Goal: Task Accomplishment & Management: Manage account settings

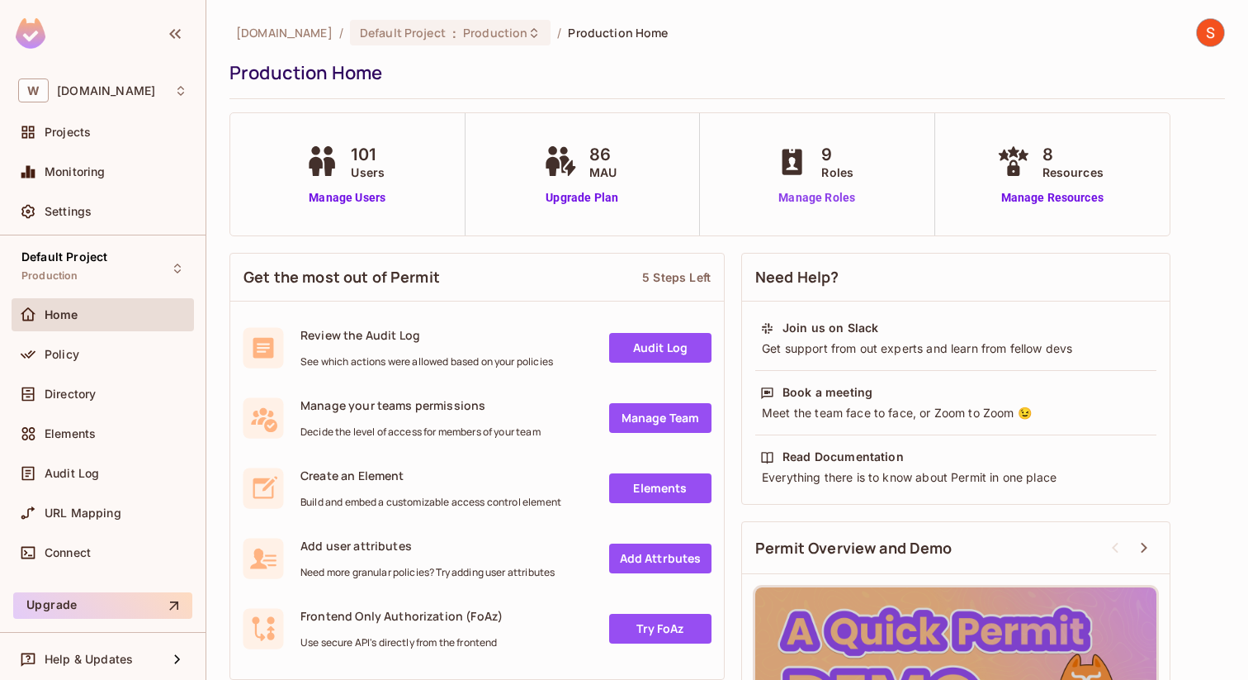
click at [812, 201] on link "Manage Roles" at bounding box center [817, 197] width 90 height 17
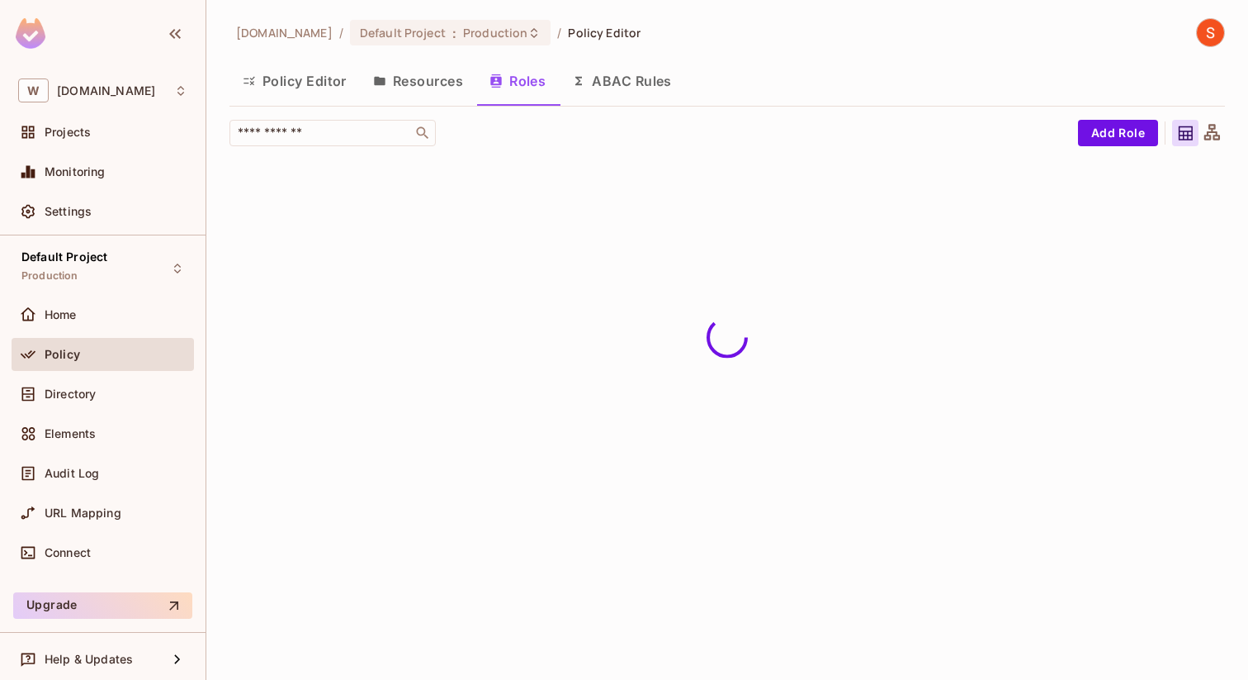
click at [287, 85] on button "Policy Editor" at bounding box center [295, 80] width 130 height 41
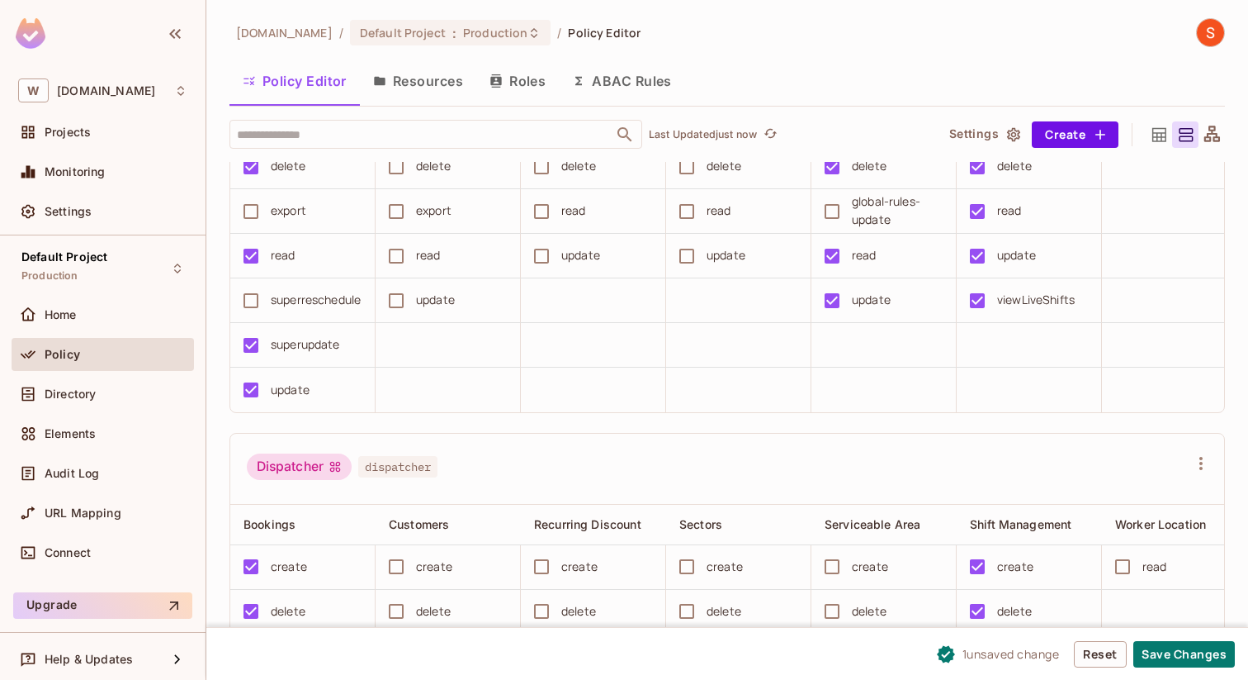
scroll to position [623, 0]
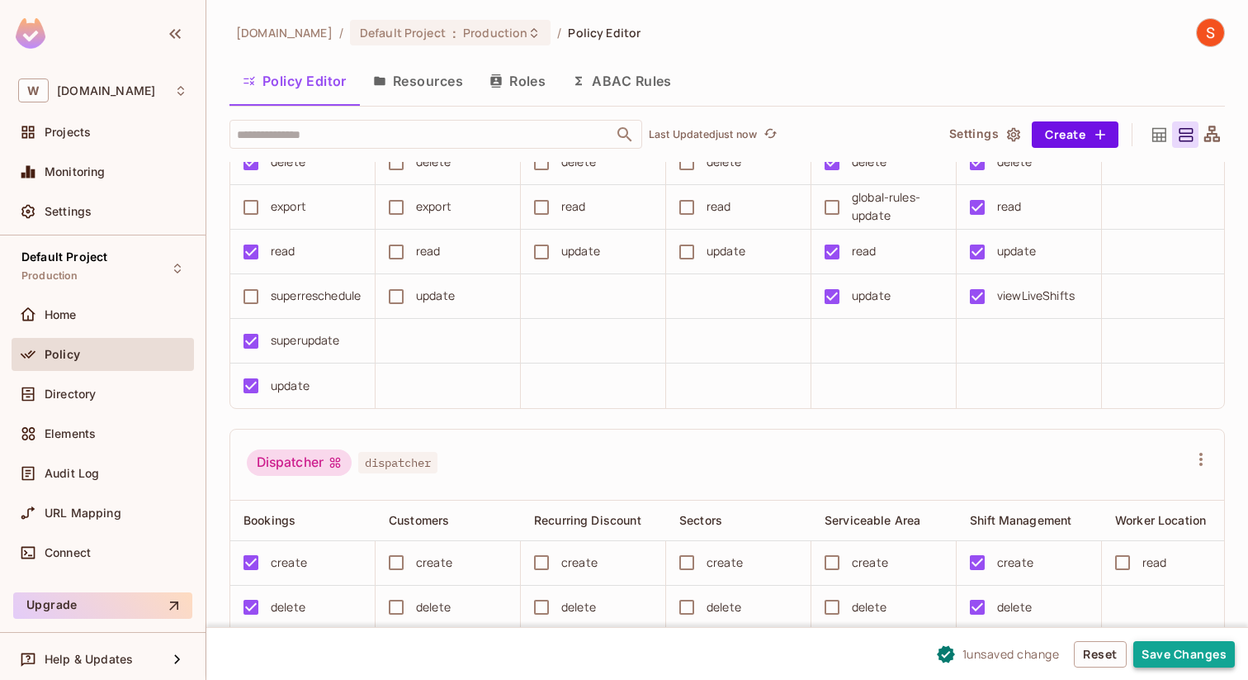
click at [1158, 649] on button "Save Changes" at bounding box center [1185, 654] width 102 height 26
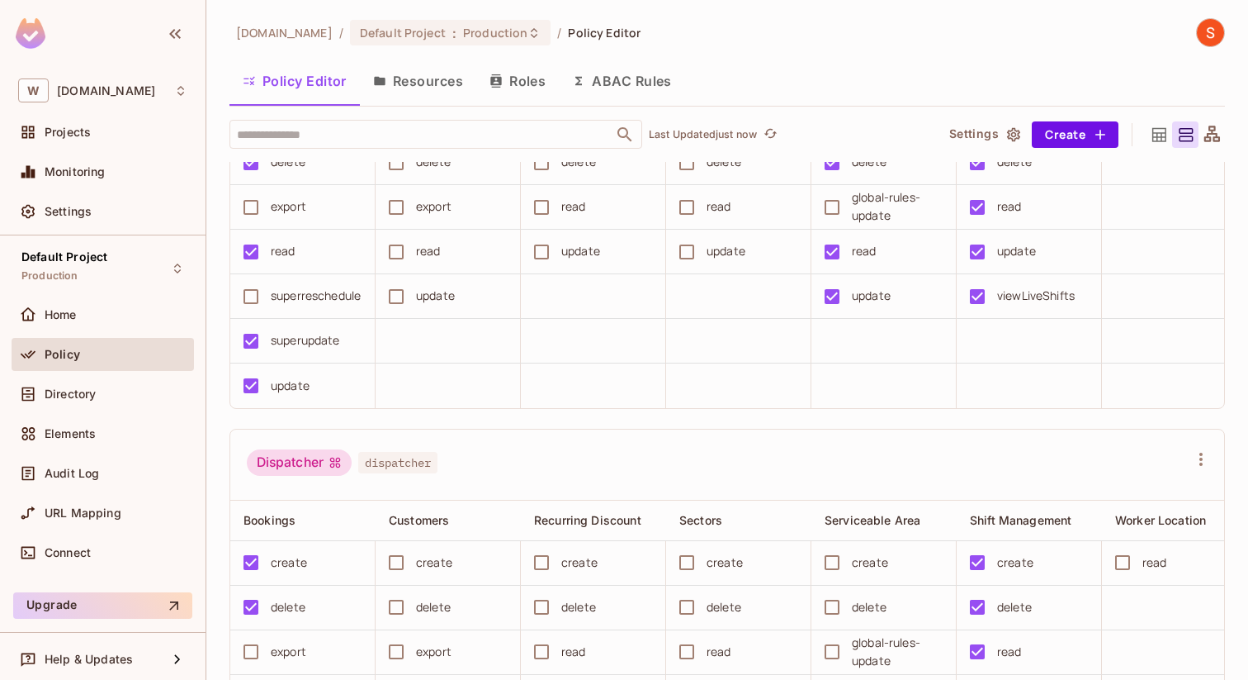
scroll to position [0, 0]
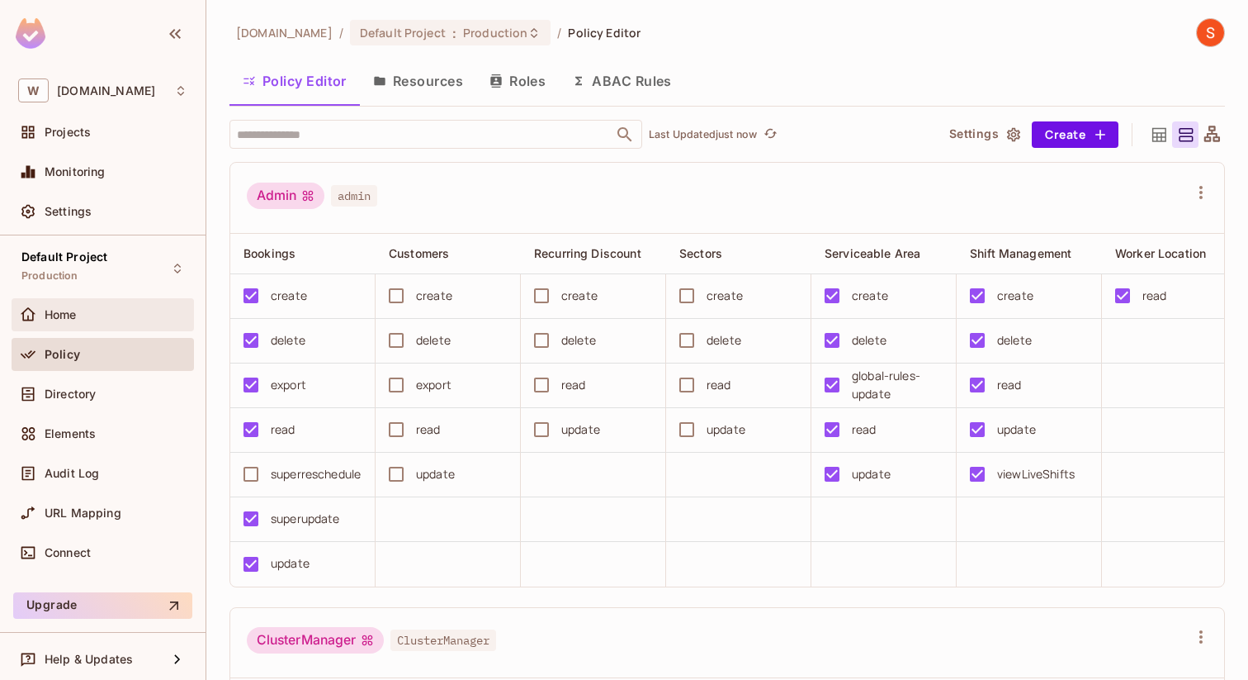
click at [98, 302] on div "Home" at bounding box center [103, 314] width 182 height 33
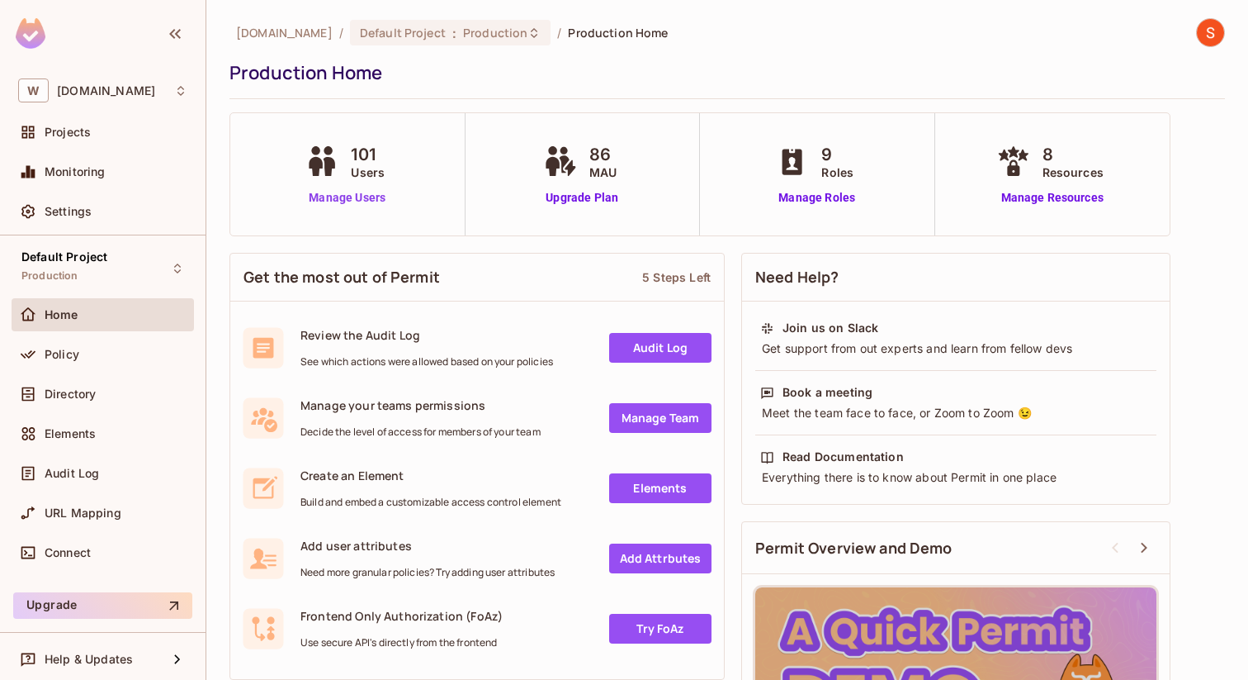
click at [378, 198] on link "Manage Users" at bounding box center [347, 197] width 92 height 17
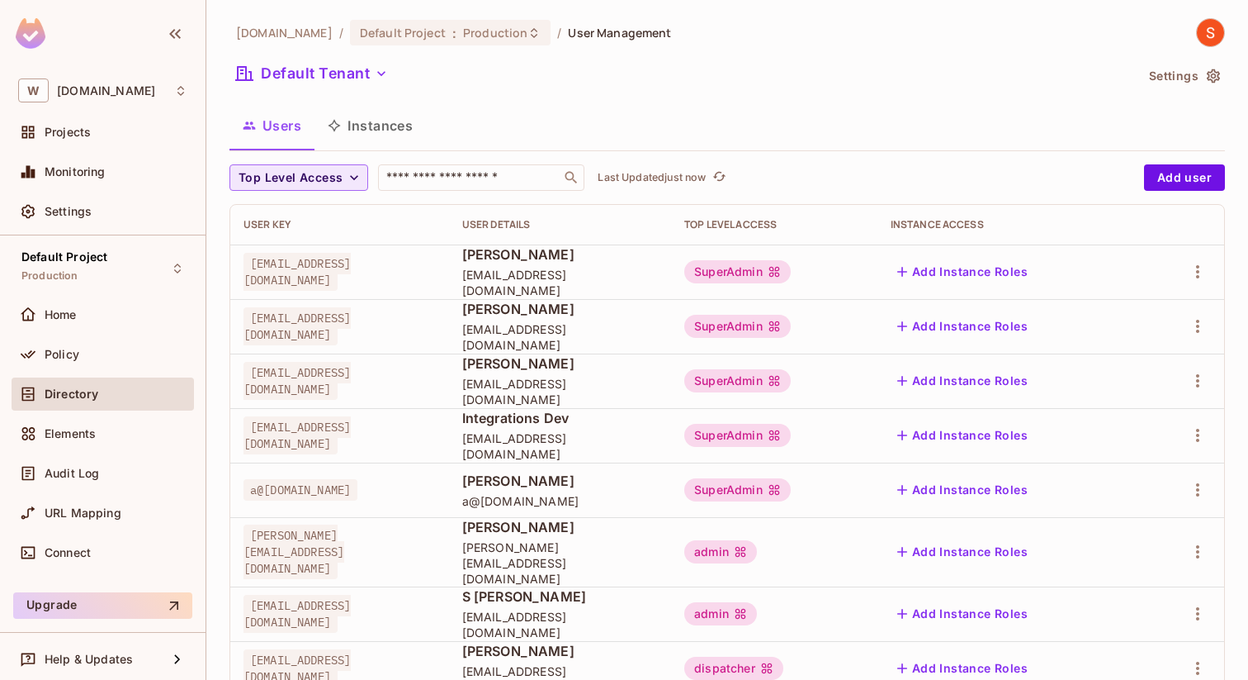
click at [327, 177] on span "Top Level Access" at bounding box center [291, 178] width 104 height 21
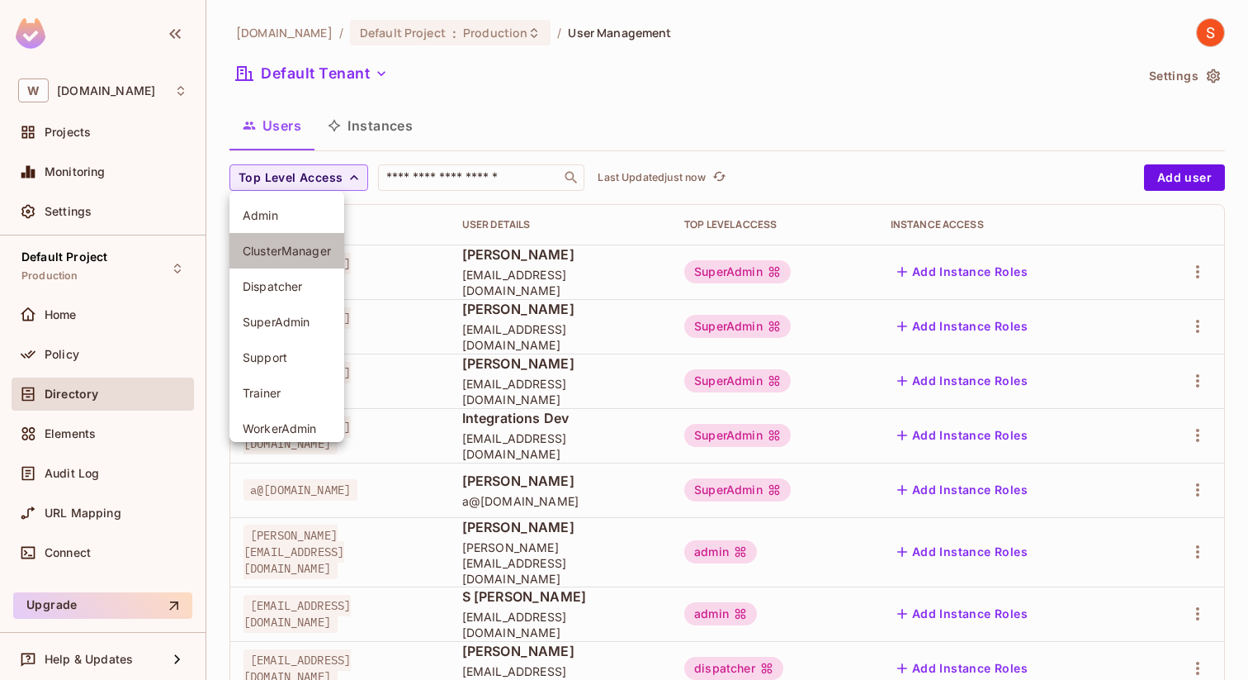
click at [305, 251] on span "ClusterManager" at bounding box center [287, 251] width 88 height 16
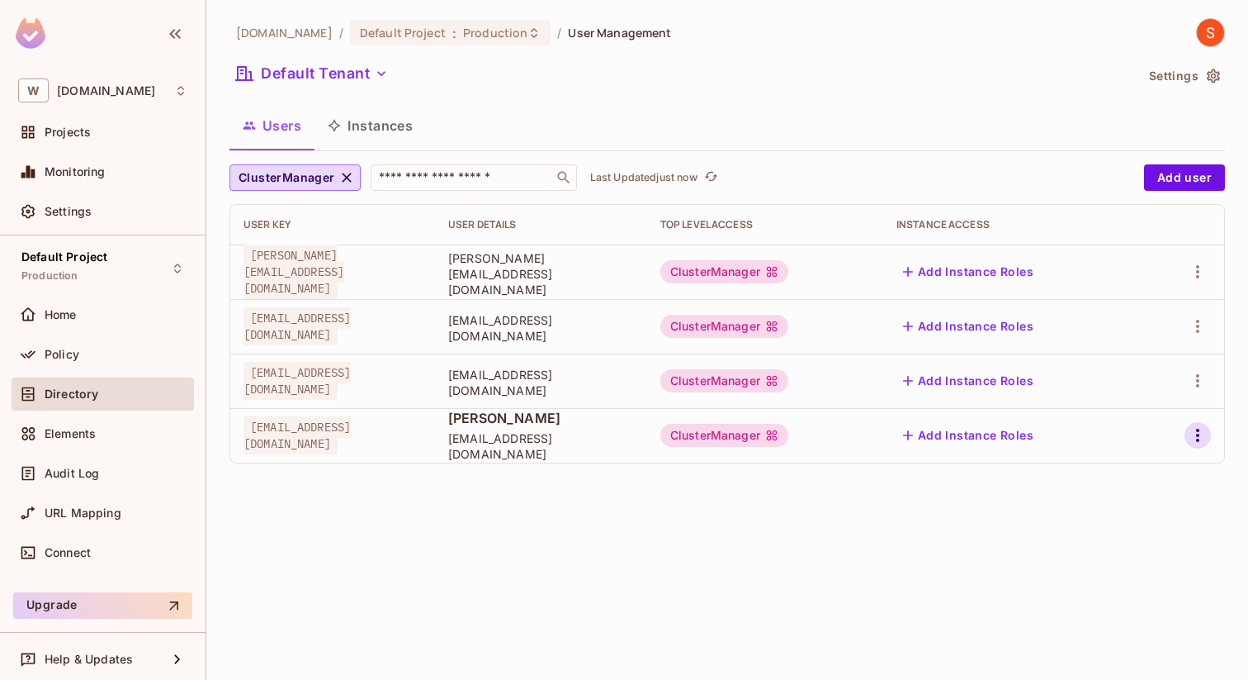
click at [1195, 433] on icon "button" at bounding box center [1198, 435] width 20 height 20
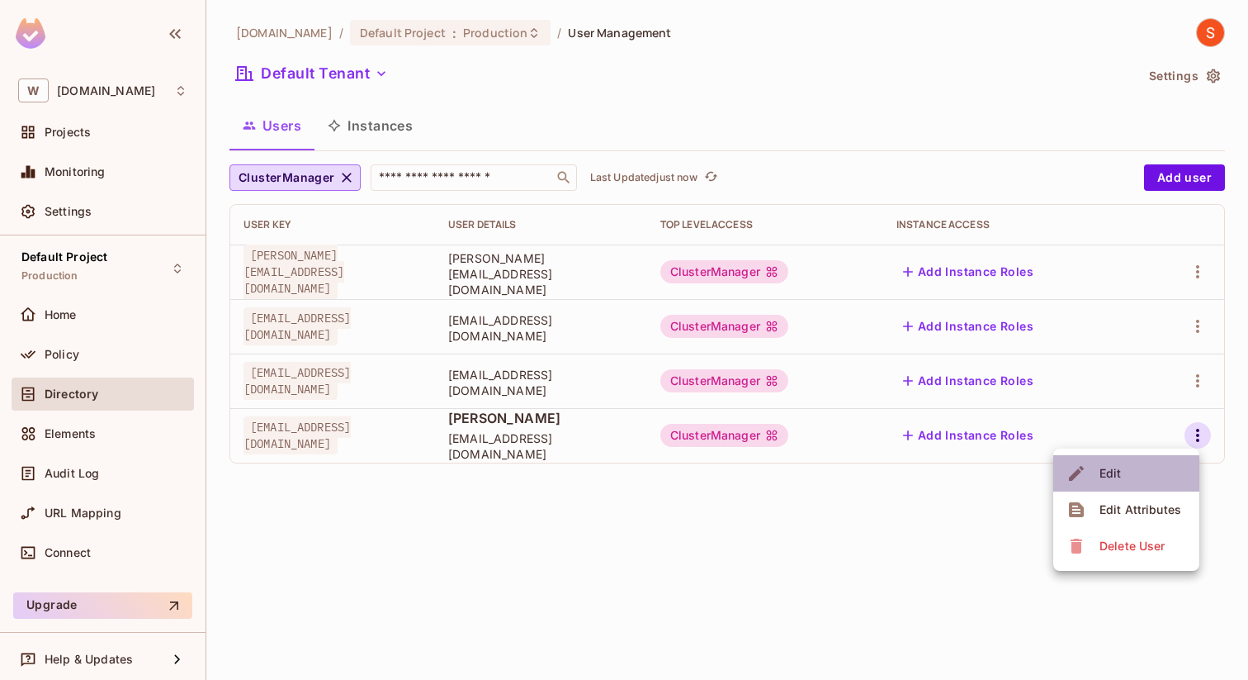
click at [1122, 467] on span "Edit" at bounding box center [1111, 473] width 32 height 26
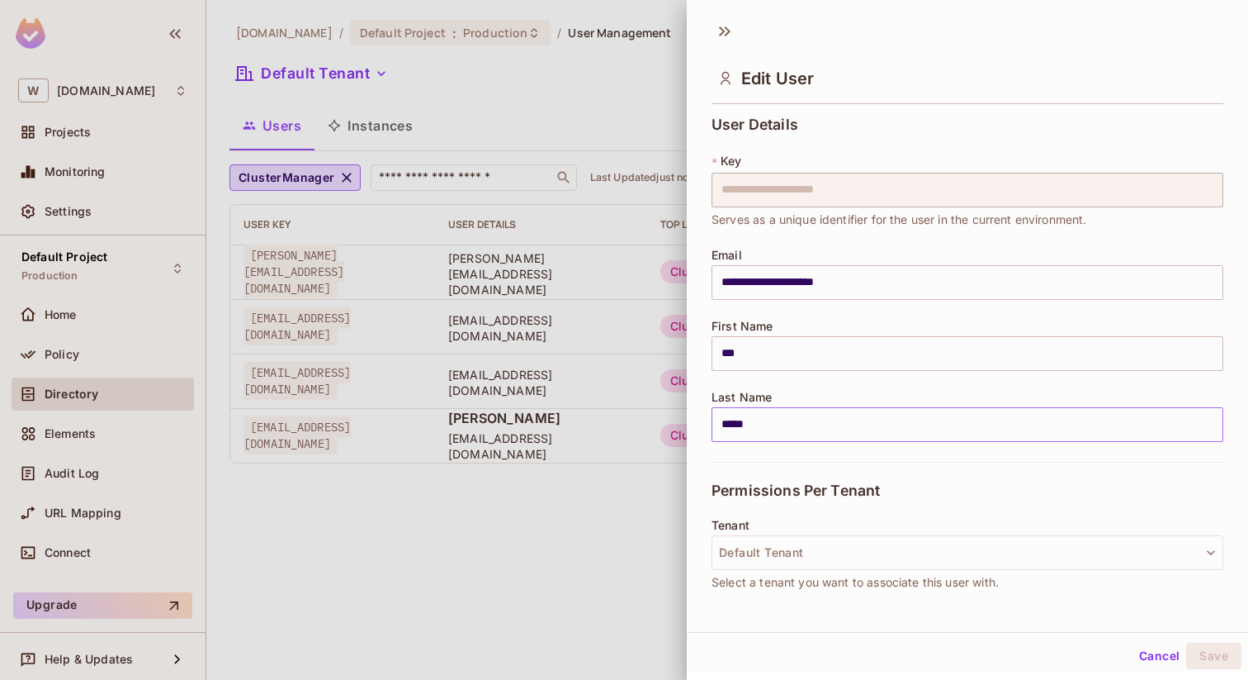
scroll to position [213, 0]
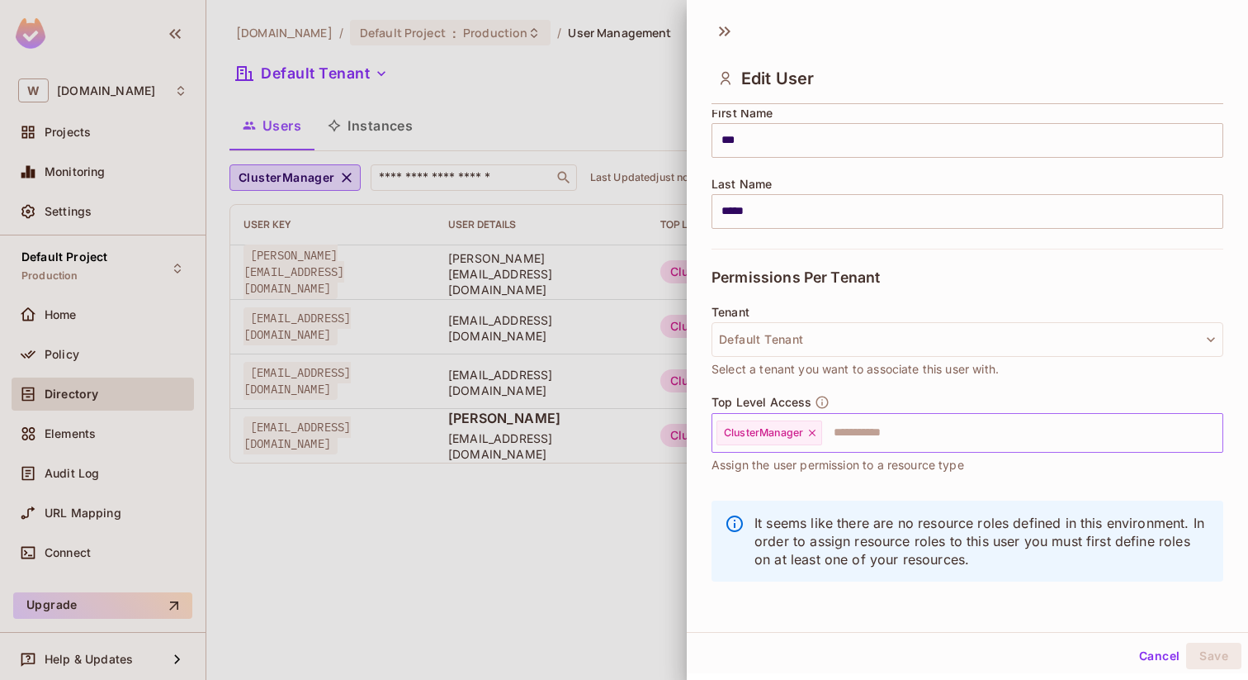
click at [808, 438] on div "ClusterManager" at bounding box center [770, 432] width 106 height 25
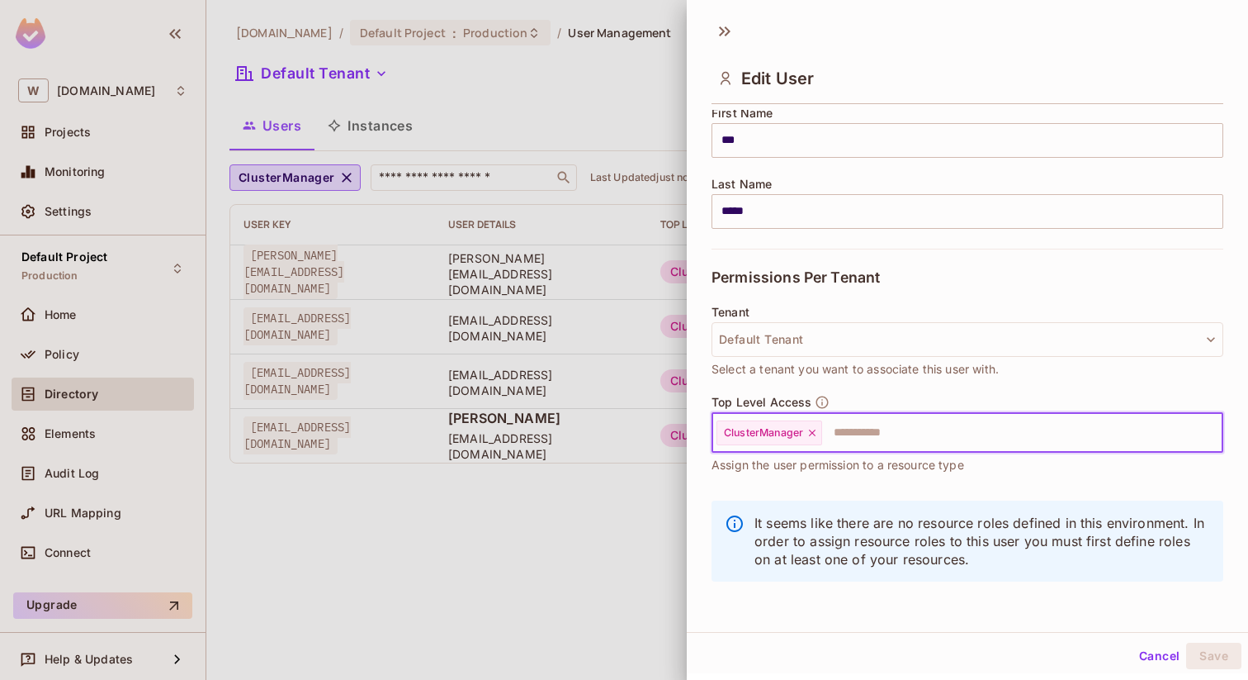
click at [814, 438] on div "ClusterManager" at bounding box center [770, 432] width 106 height 25
click at [813, 433] on icon at bounding box center [813, 433] width 12 height 12
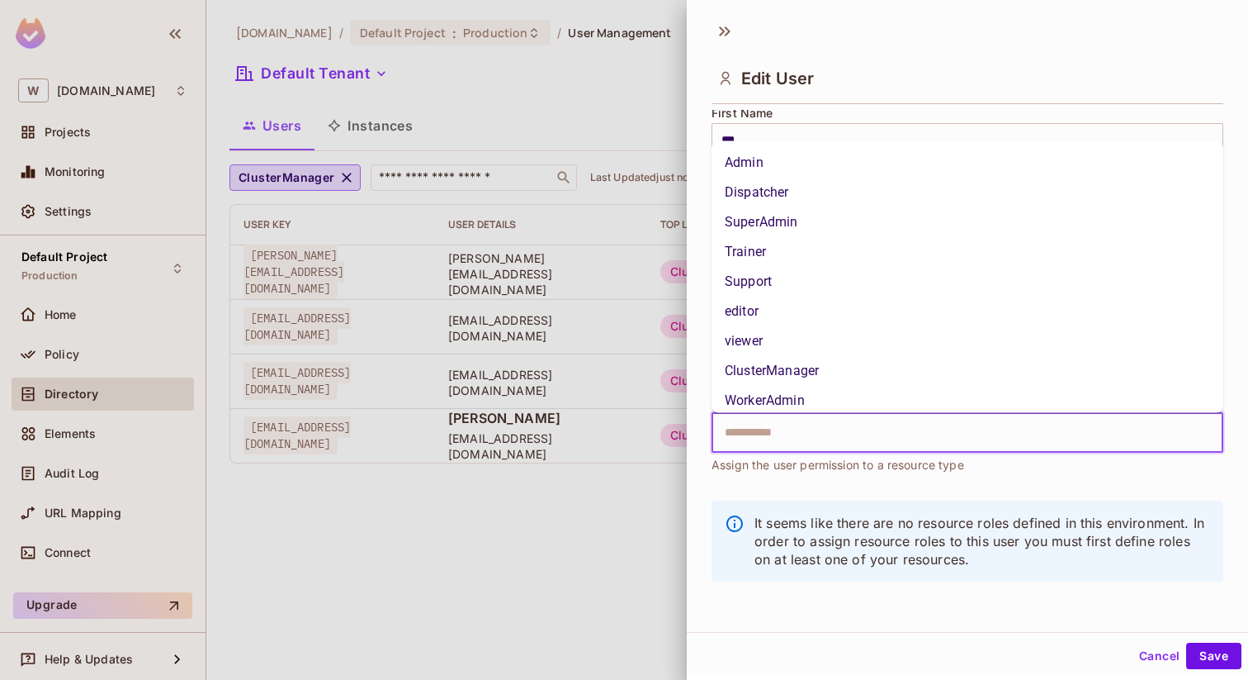
click at [776, 434] on input "text" at bounding box center [953, 432] width 476 height 33
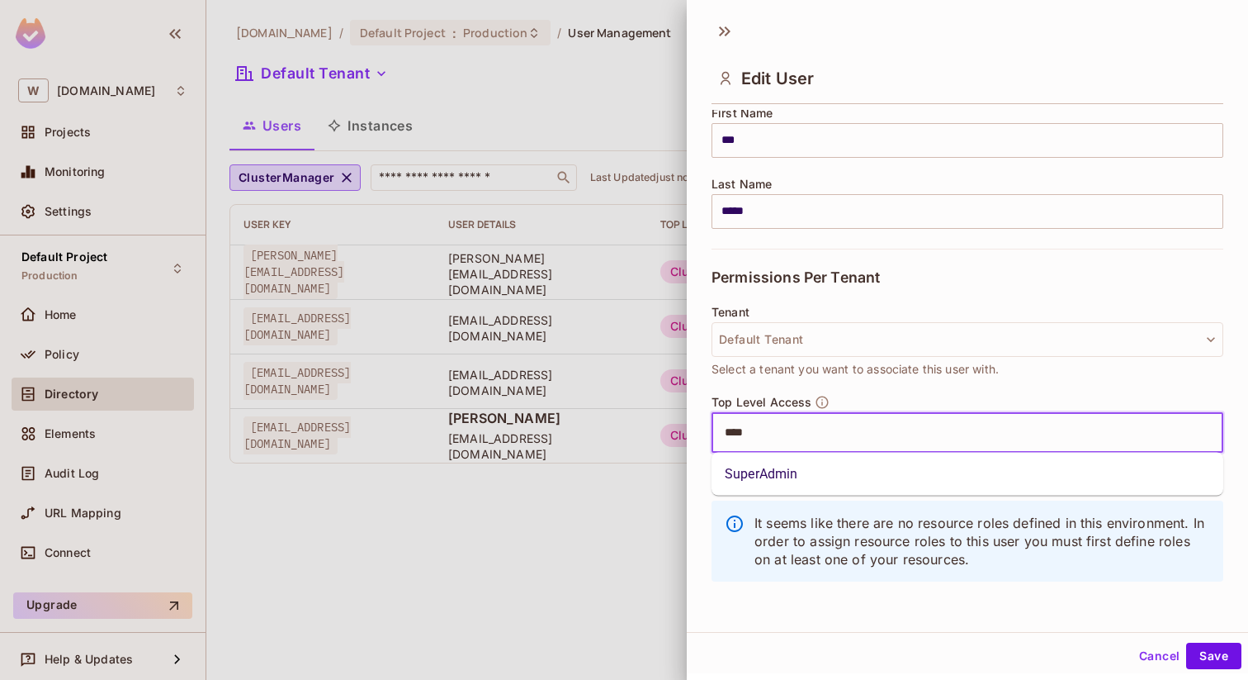
type input "*****"
click at [758, 482] on li "SuperAdmin" at bounding box center [968, 474] width 512 height 30
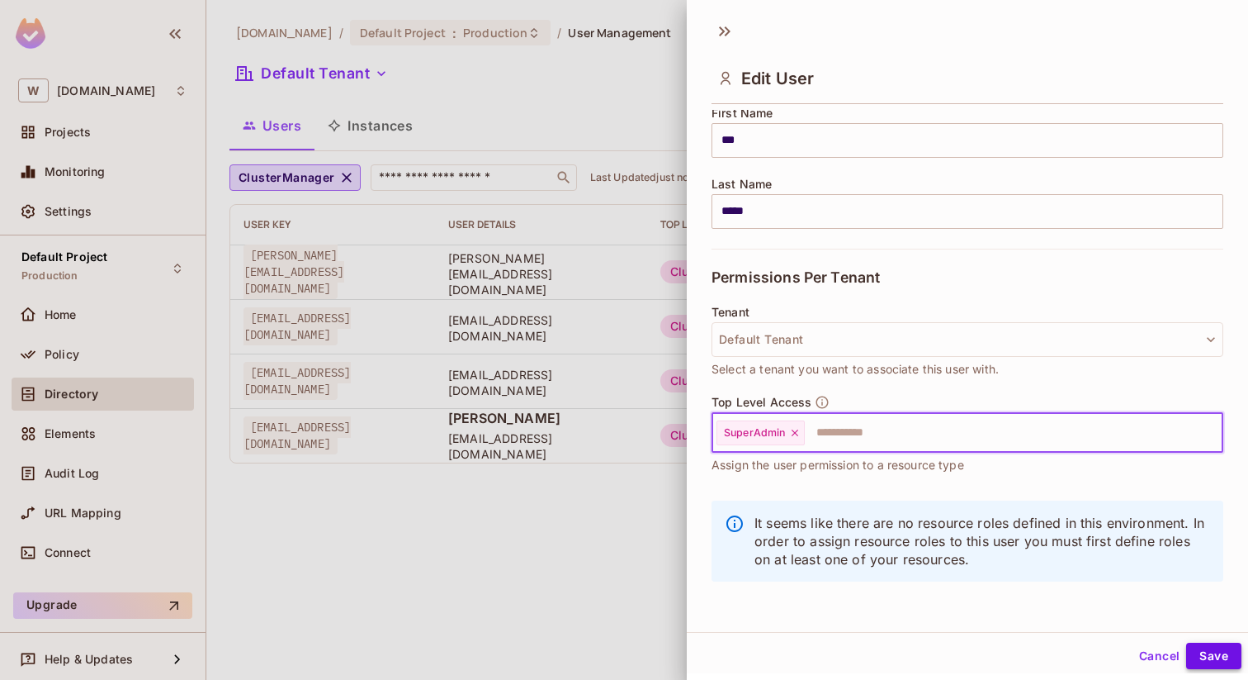
click at [1200, 646] on button "Save" at bounding box center [1213, 655] width 55 height 26
